Goal: Information Seeking & Learning: Learn about a topic

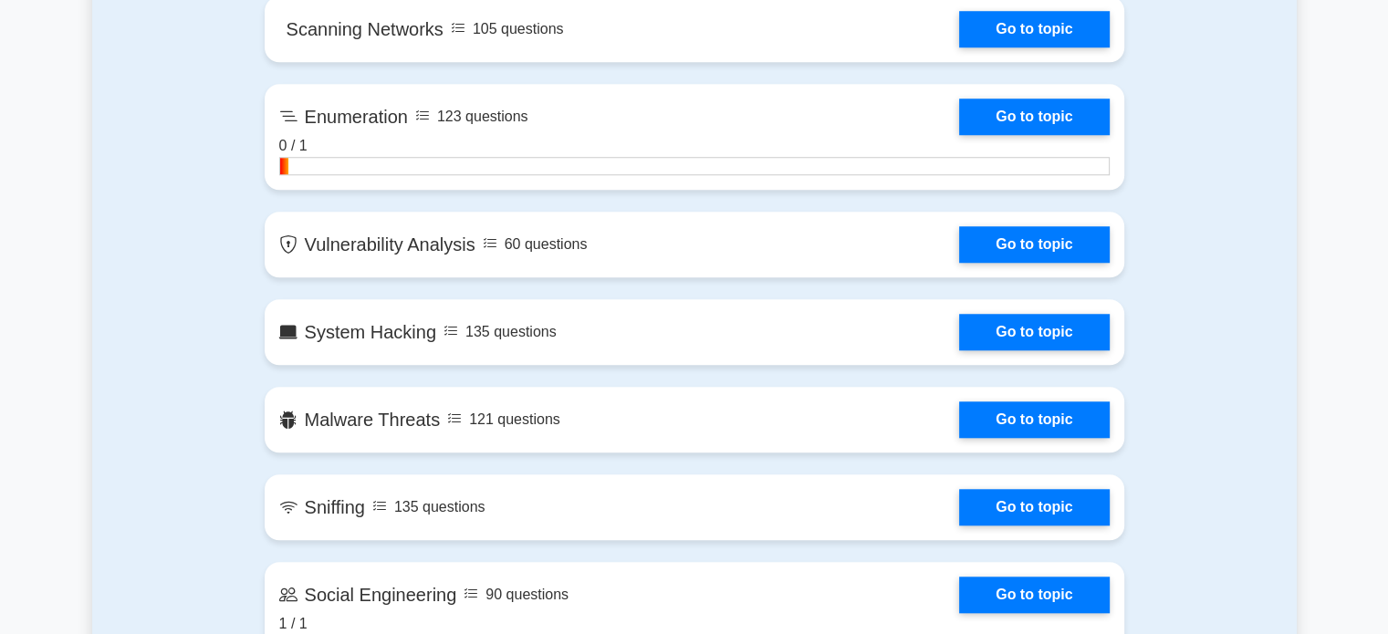
scroll to position [1577, 0]
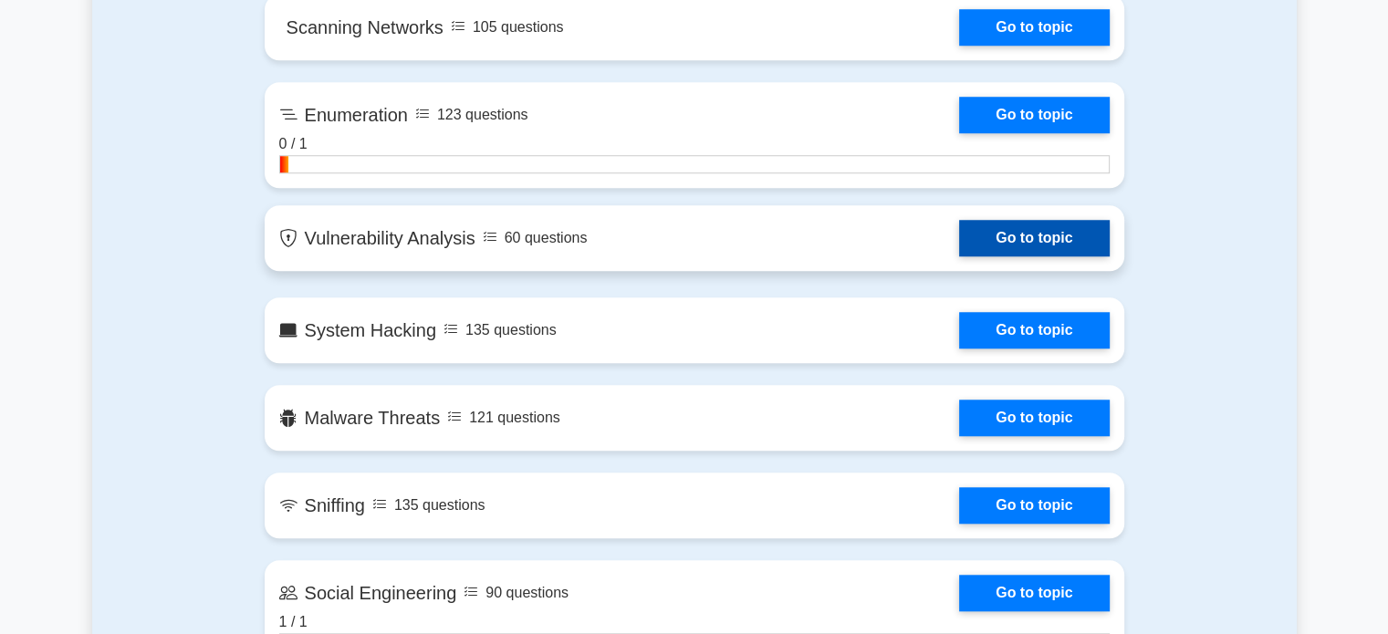
click at [989, 234] on link "Go to topic" at bounding box center [1034, 238] width 150 height 36
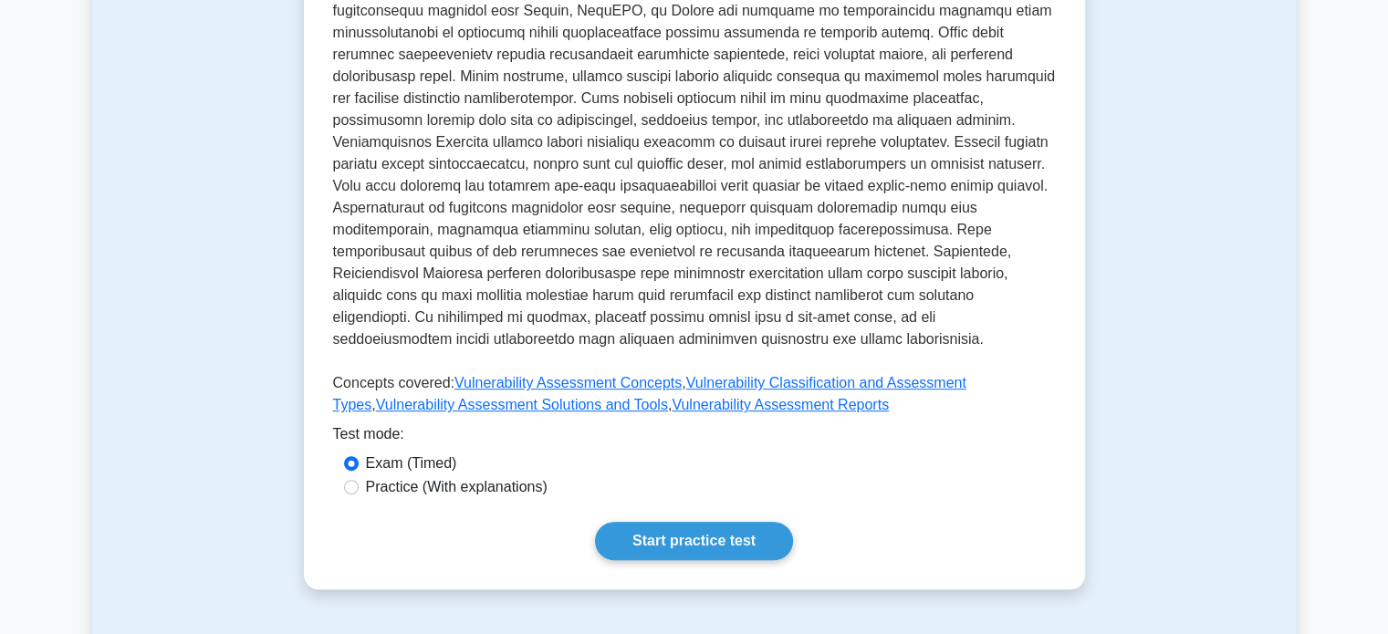
scroll to position [515, 0]
click at [691, 555] on link "Start practice test" at bounding box center [694, 540] width 198 height 38
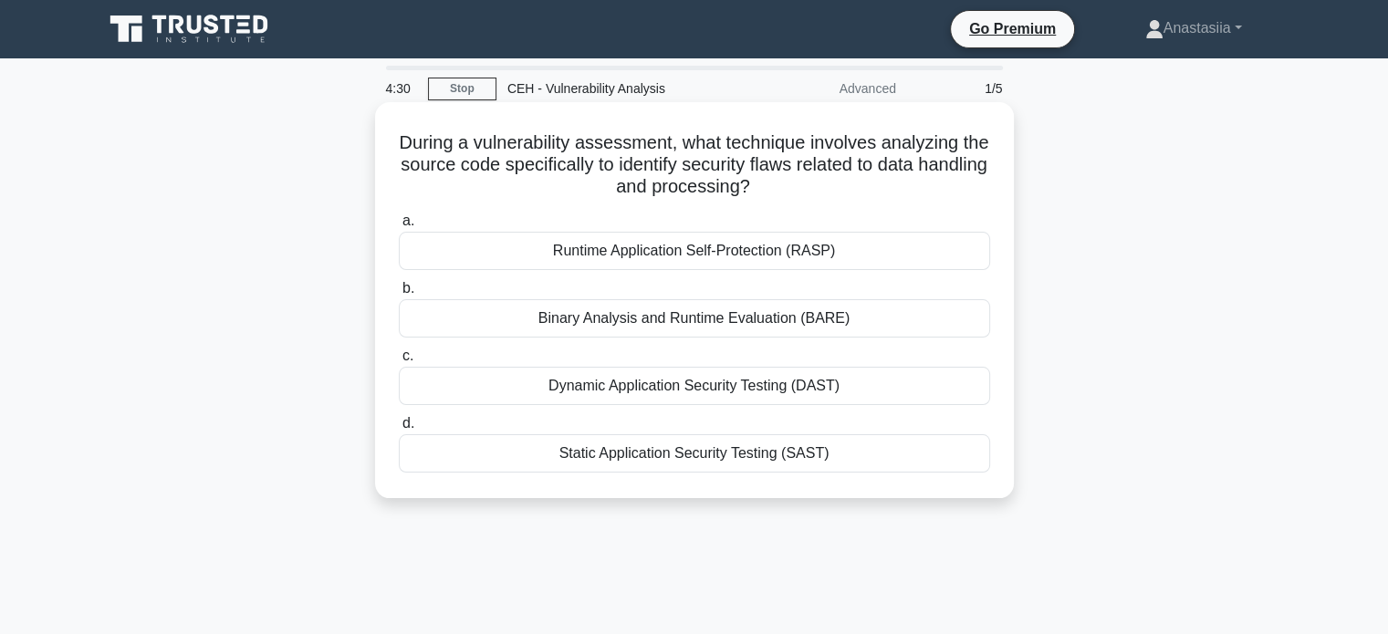
click at [658, 450] on div "Static Application Security Testing (SAST)" at bounding box center [694, 453] width 591 height 38
click at [399, 430] on input "d. Static Application Security Testing (SAST)" at bounding box center [399, 424] width 0 height 12
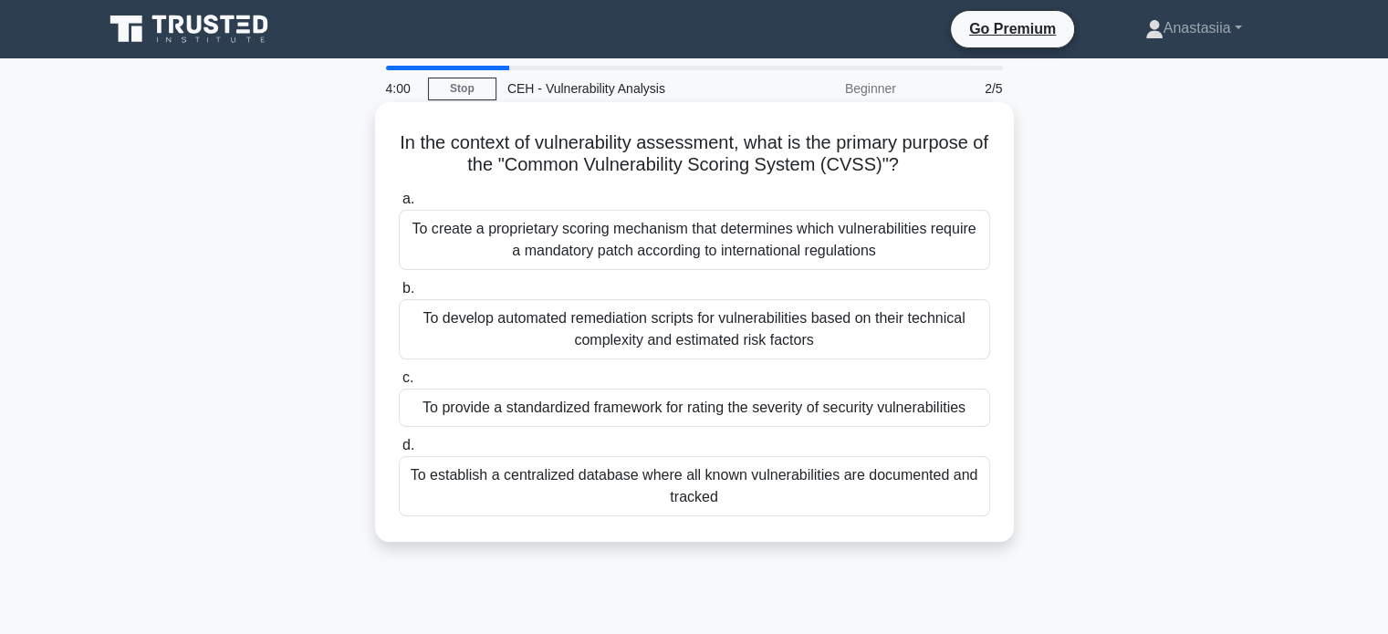
click at [906, 398] on div "To provide a standardized framework for rating the severity of security vulnera…" at bounding box center [694, 408] width 591 height 38
click at [399, 384] on input "c. To provide a standardized framework for rating the severity of security vuln…" at bounding box center [399, 378] width 0 height 12
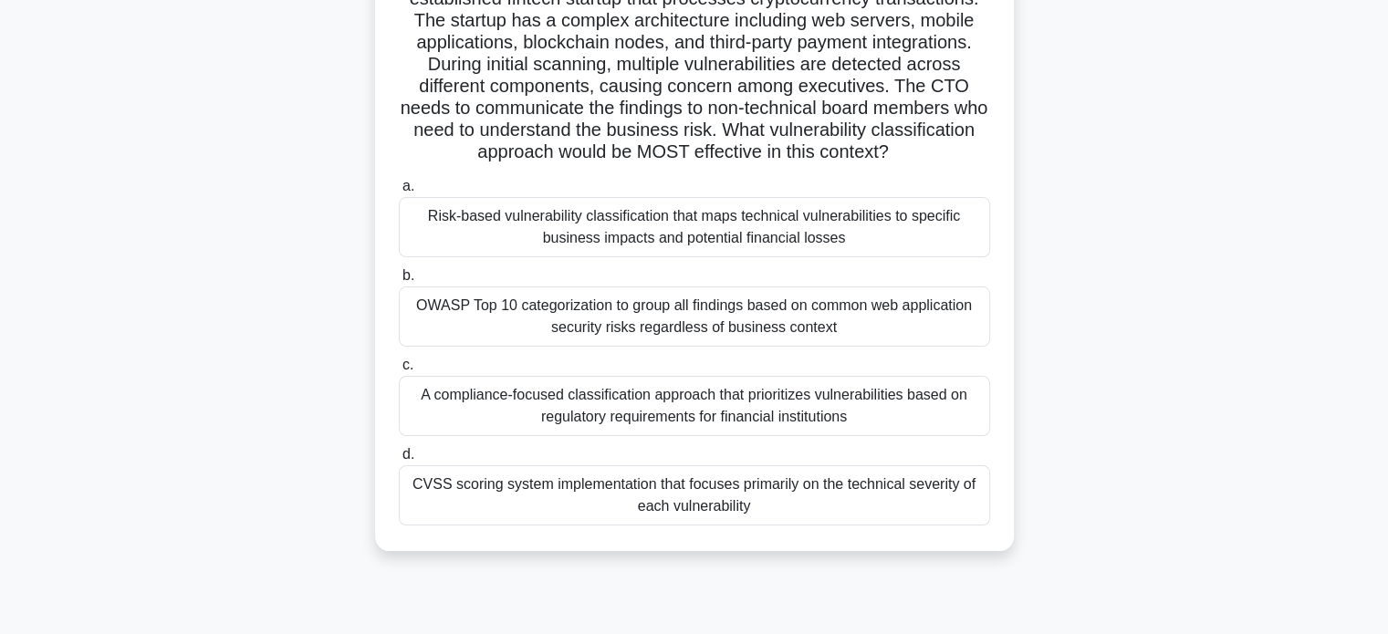
scroll to position [167, 0]
click at [940, 248] on div "Risk-based vulnerability classification that maps technical vulnerabilities to …" at bounding box center [694, 226] width 591 height 60
click at [399, 192] on input "a. Risk-based vulnerability classification that maps technical vulnerabilities …" at bounding box center [399, 186] width 0 height 12
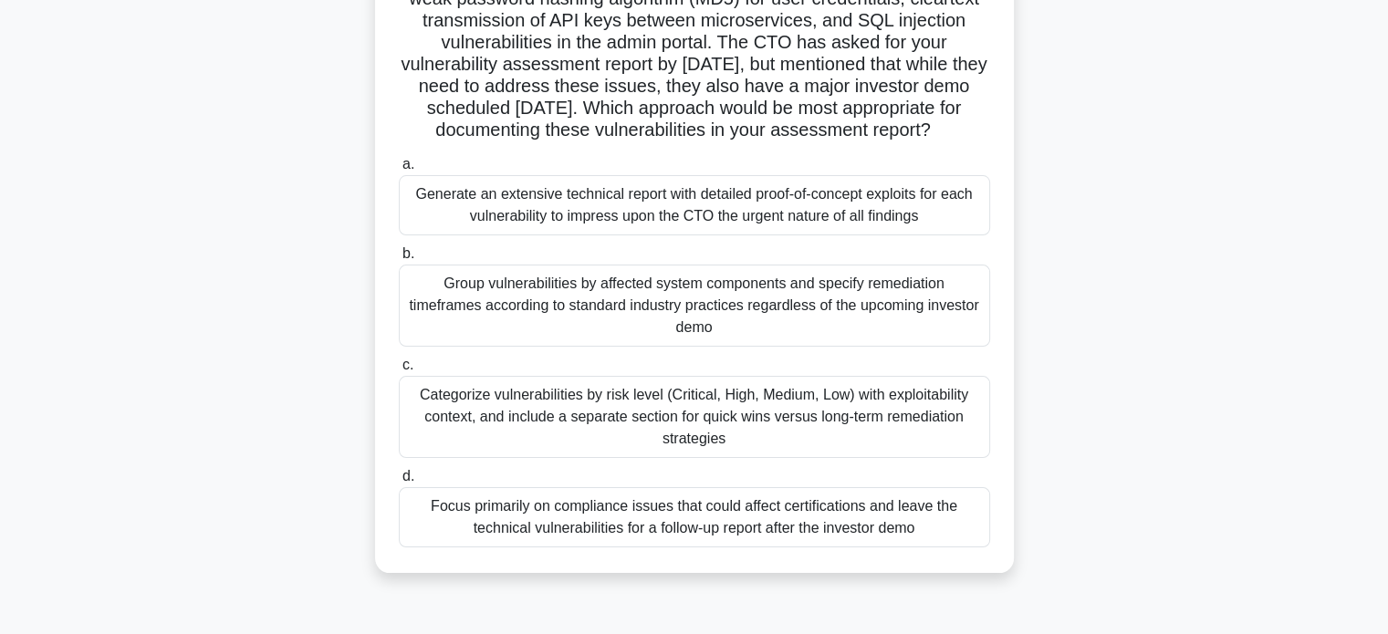
scroll to position [255, 0]
click at [806, 441] on div "Categorize vulnerabilities by risk level (Critical, High, Medium, Low) with exp…" at bounding box center [694, 416] width 591 height 82
click at [399, 370] on input "c. Categorize vulnerabilities by risk level (Critical, High, Medium, Low) with …" at bounding box center [399, 365] width 0 height 12
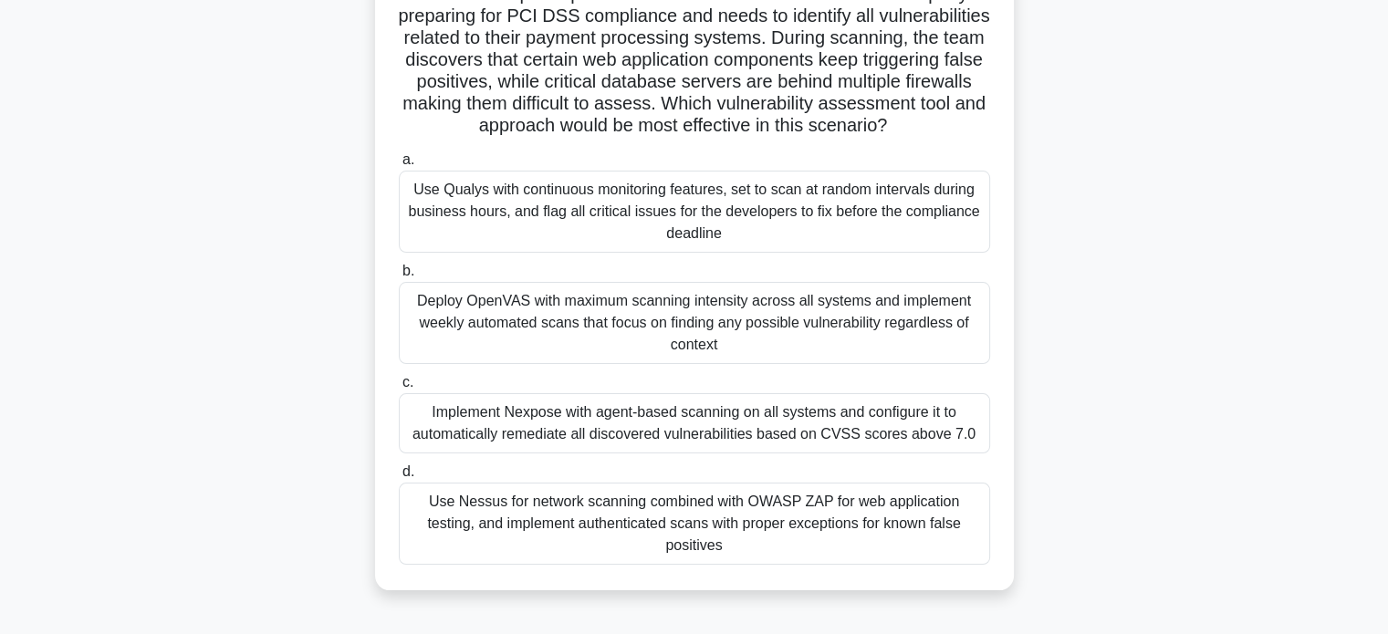
scroll to position [172, 0]
click at [733, 546] on div "Use Nessus for network scanning combined with OWASP ZAP for web application tes…" at bounding box center [694, 523] width 591 height 82
click at [399, 477] on input "d. Use Nessus for network scanning combined with OWASP ZAP for web application …" at bounding box center [399, 471] width 0 height 12
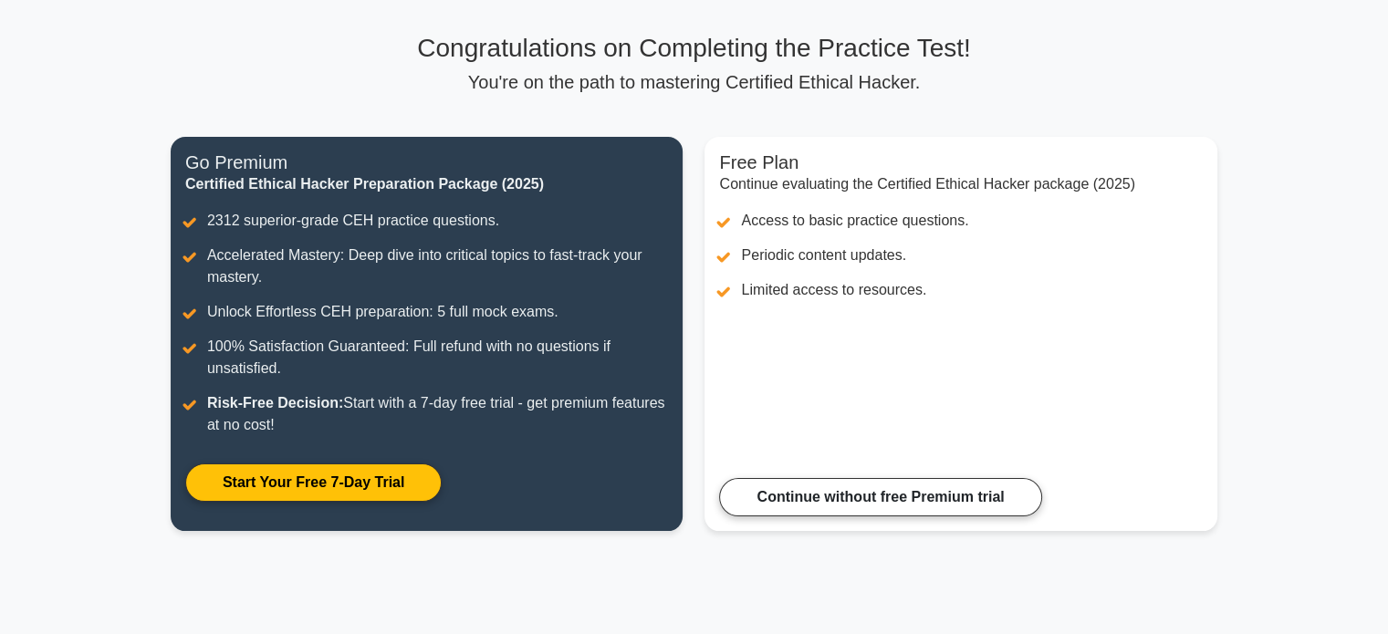
scroll to position [113, 0]
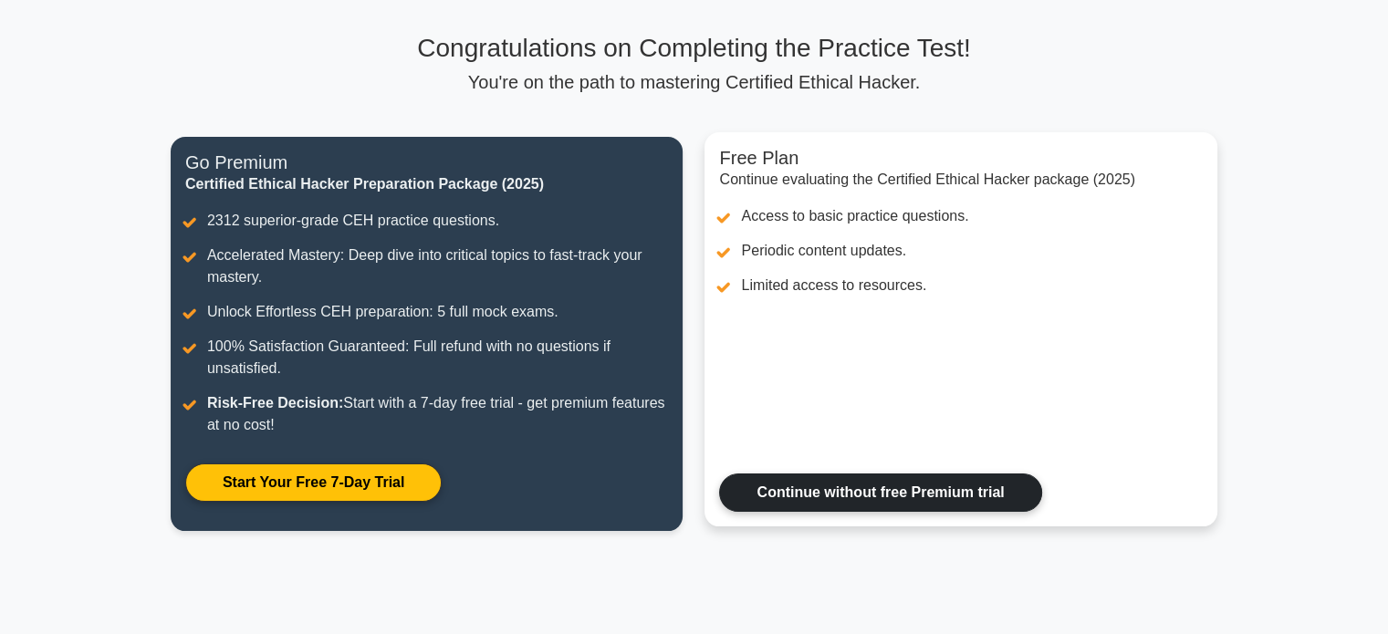
click at [983, 484] on link "Continue without free Premium trial" at bounding box center [880, 492] width 322 height 38
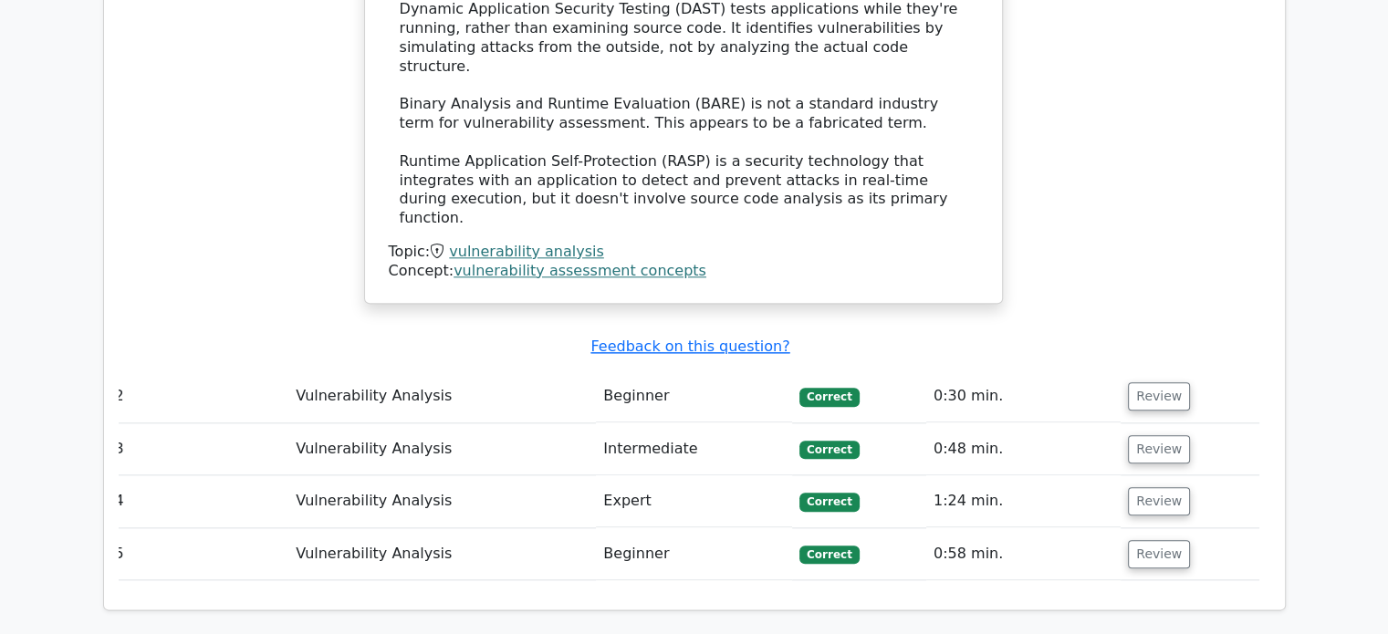
scroll to position [2031, 0]
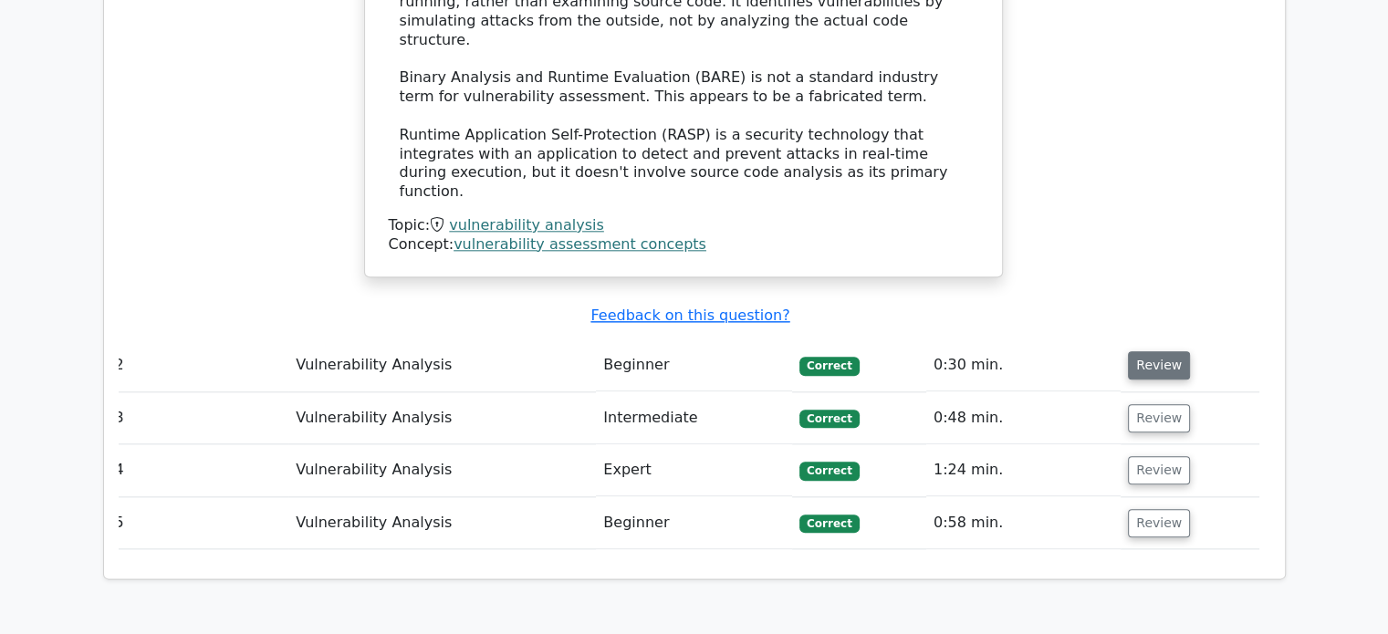
click at [1139, 351] on button "Review" at bounding box center [1159, 365] width 62 height 28
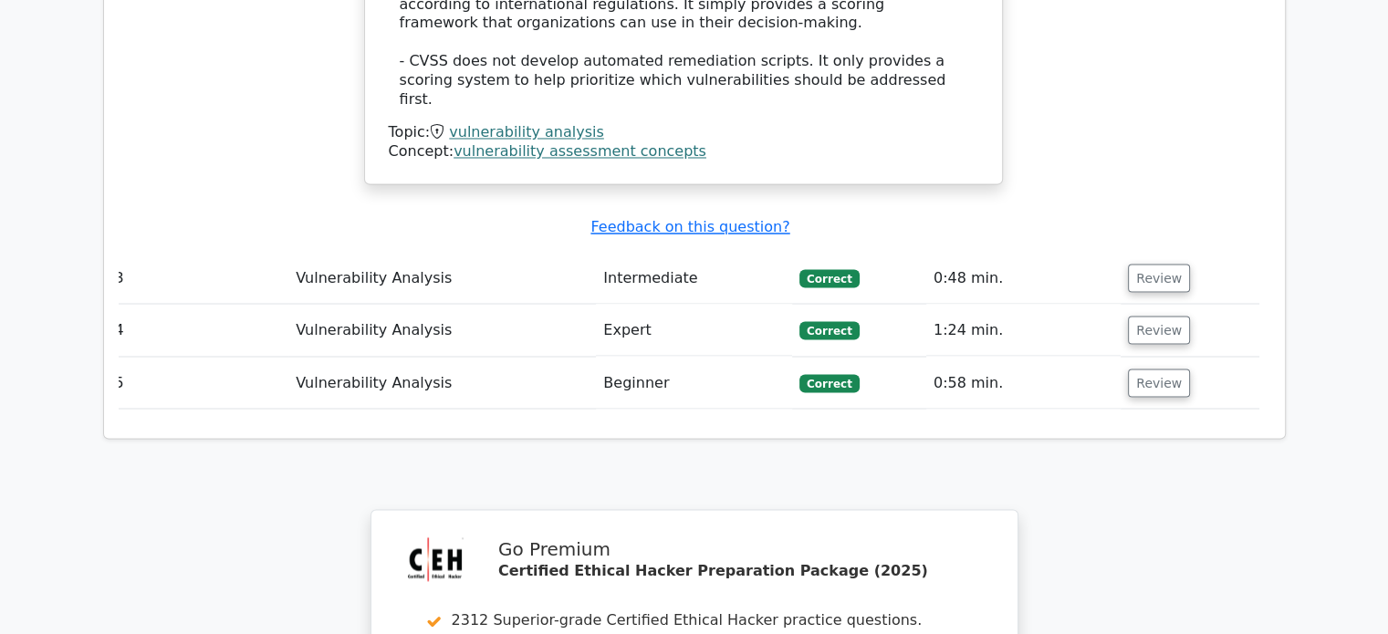
scroll to position [3219, 0]
click at [1150, 250] on td "Review" at bounding box center [1189, 276] width 138 height 52
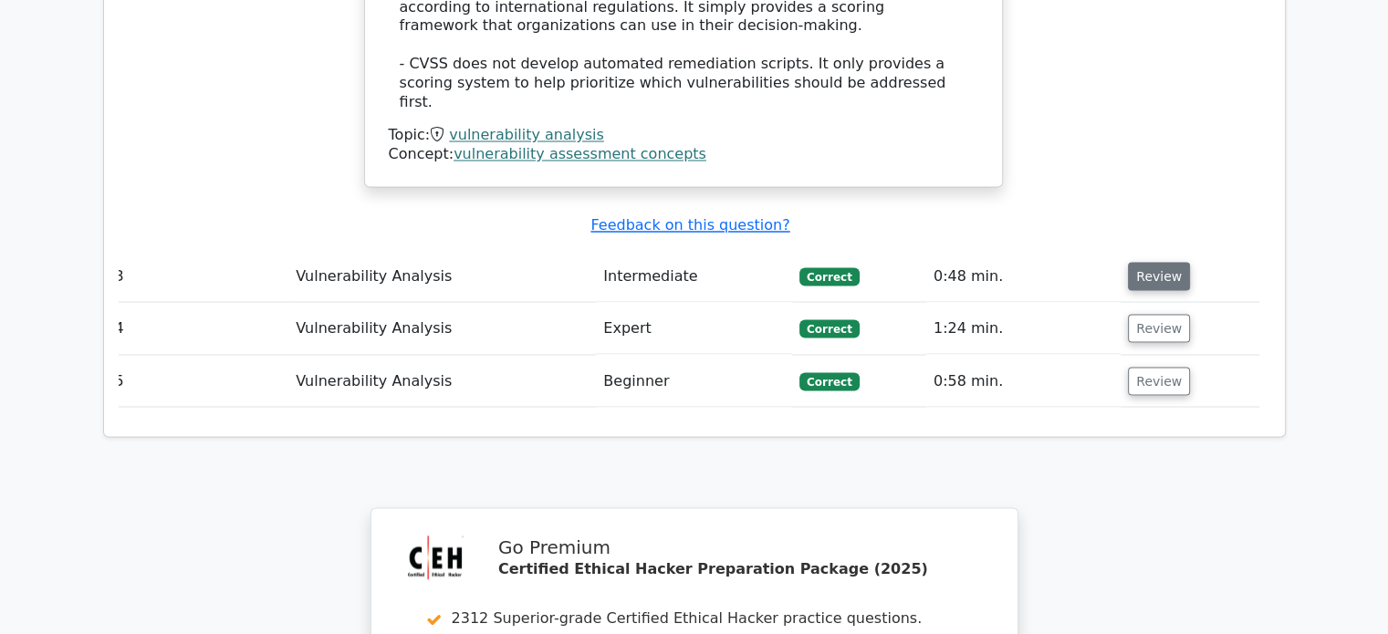
click at [1150, 262] on button "Review" at bounding box center [1159, 276] width 62 height 28
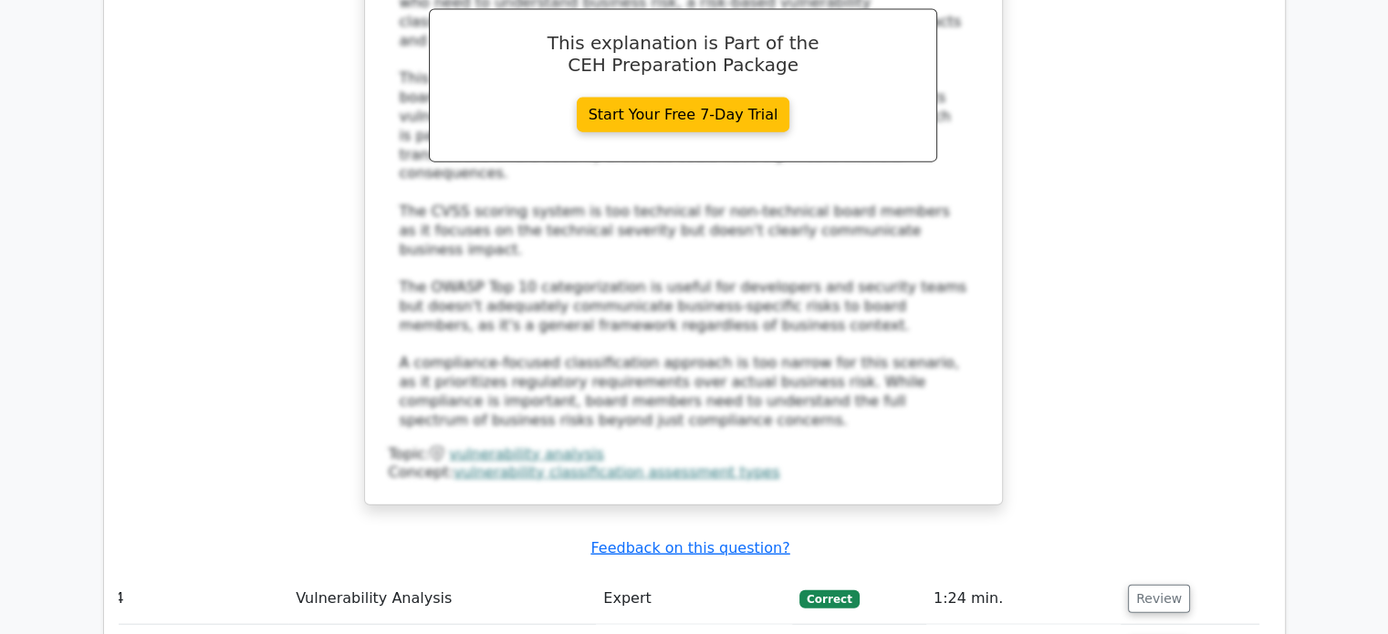
scroll to position [4211, 0]
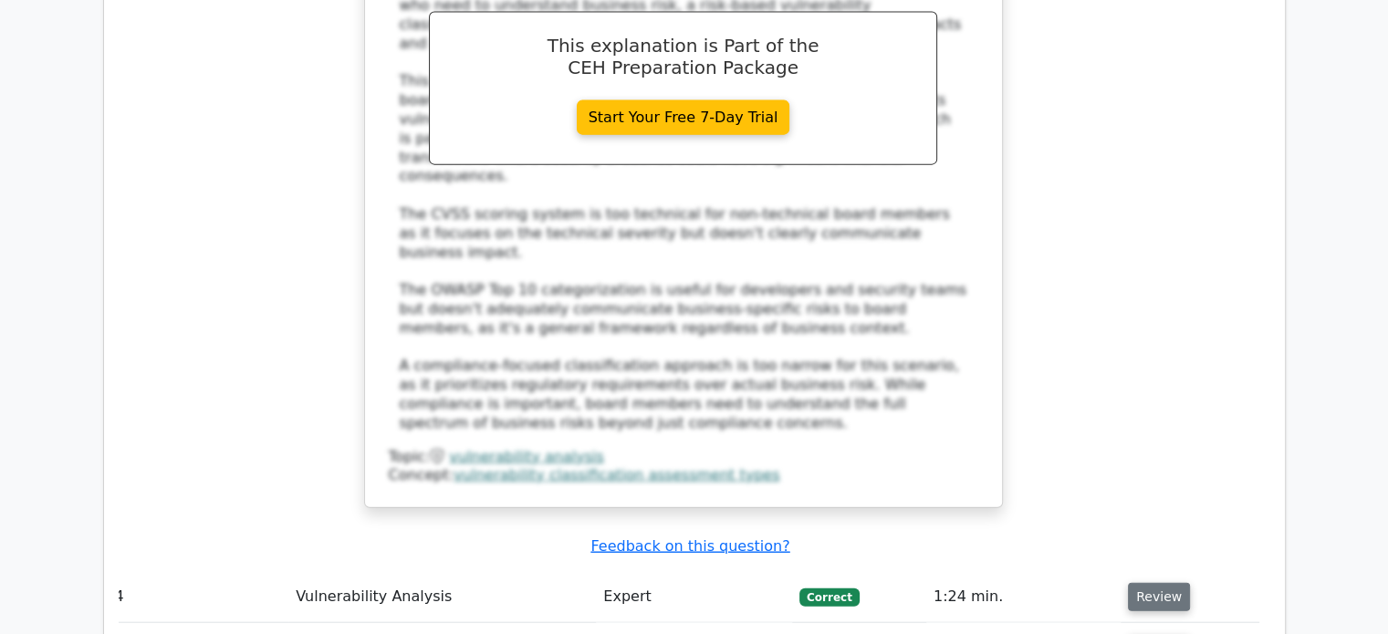
click at [1146, 583] on button "Review" at bounding box center [1159, 597] width 62 height 28
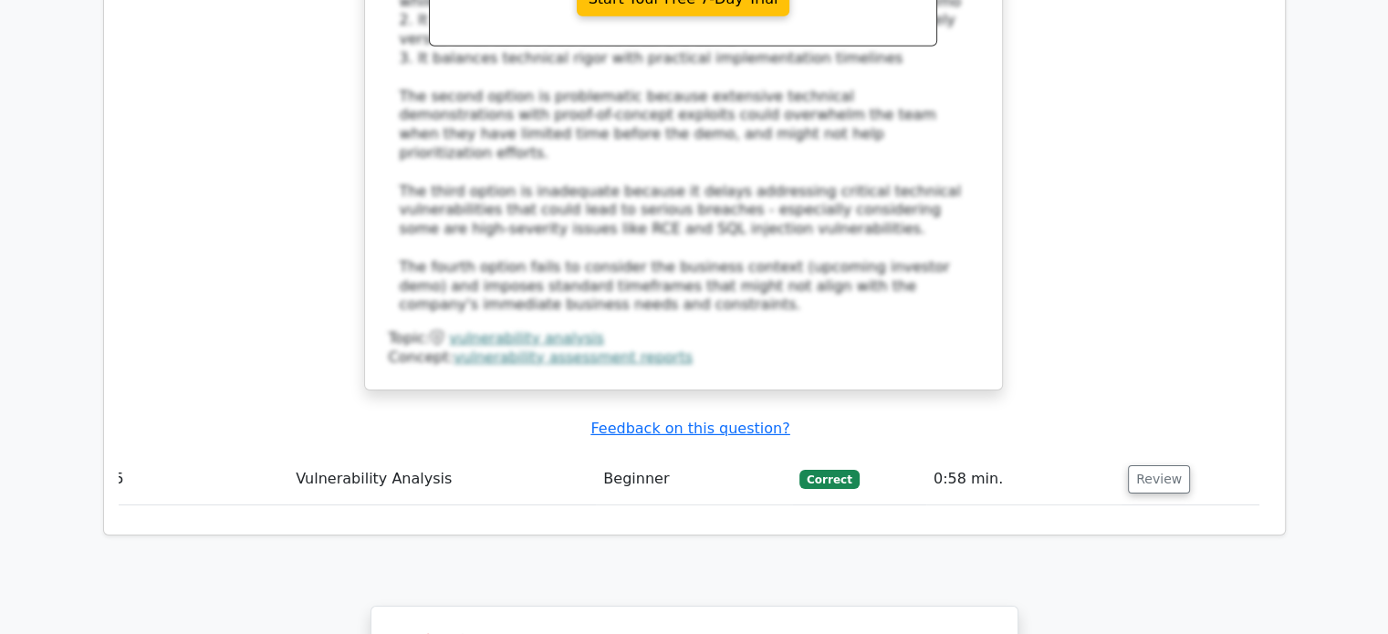
scroll to position [5766, 0]
click at [1164, 465] on button "Review" at bounding box center [1159, 479] width 62 height 28
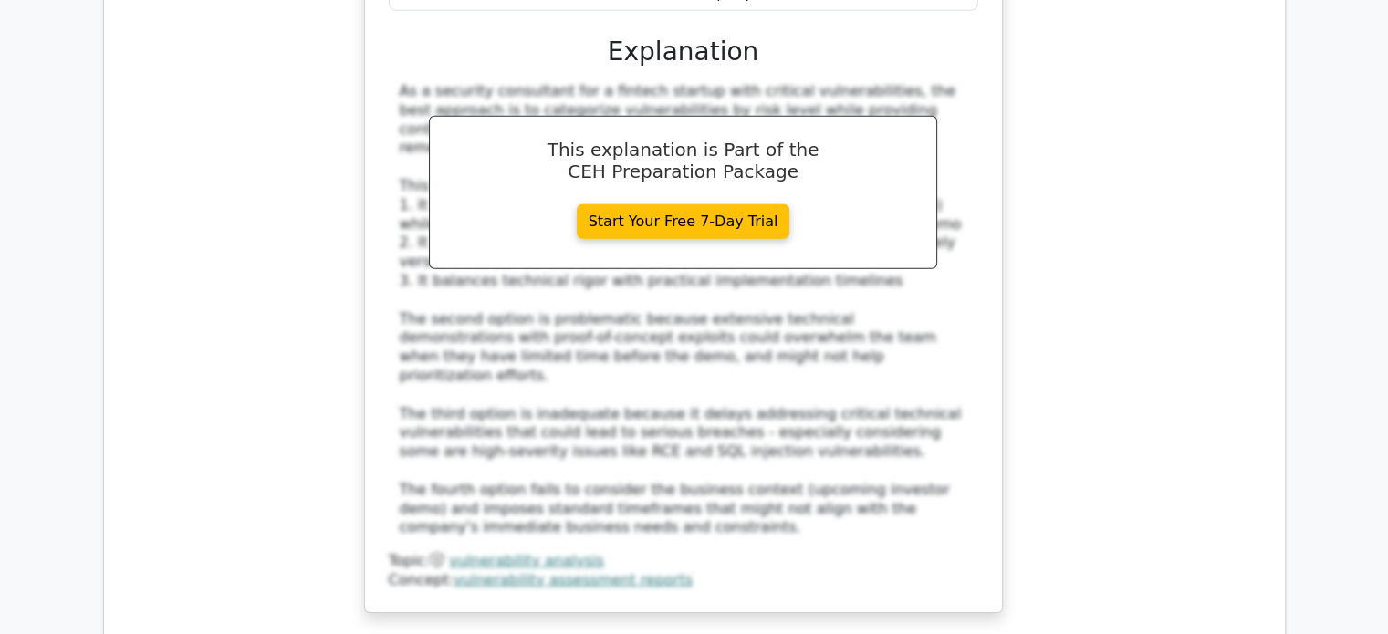
scroll to position [5492, 0]
